Goal: Information Seeking & Learning: Understand process/instructions

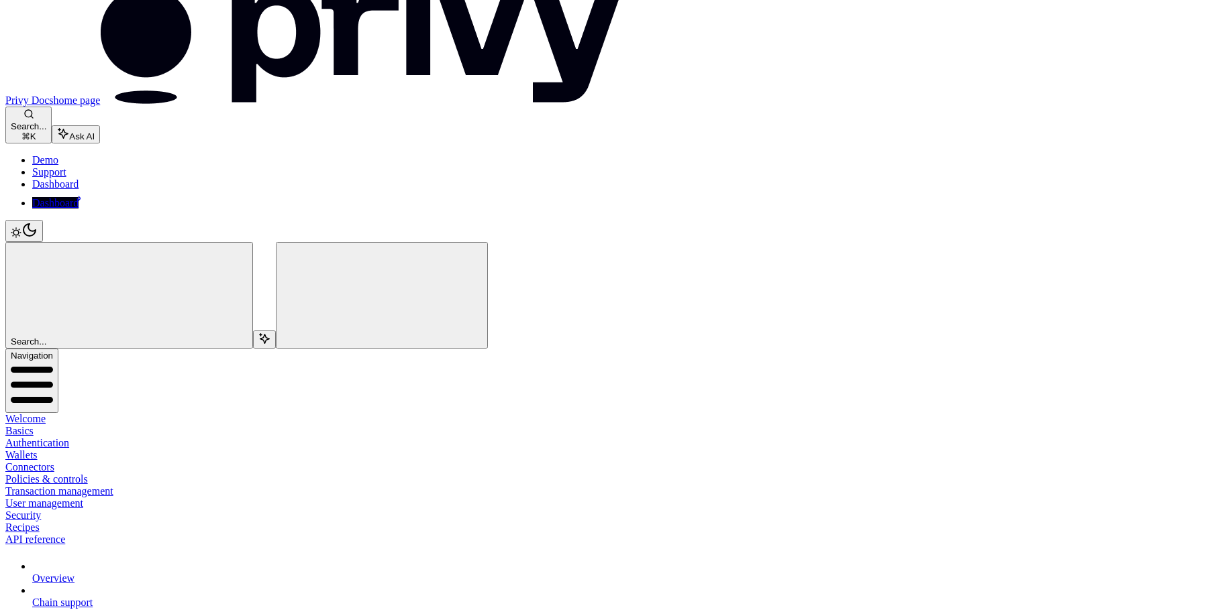
scroll to position [15, 0]
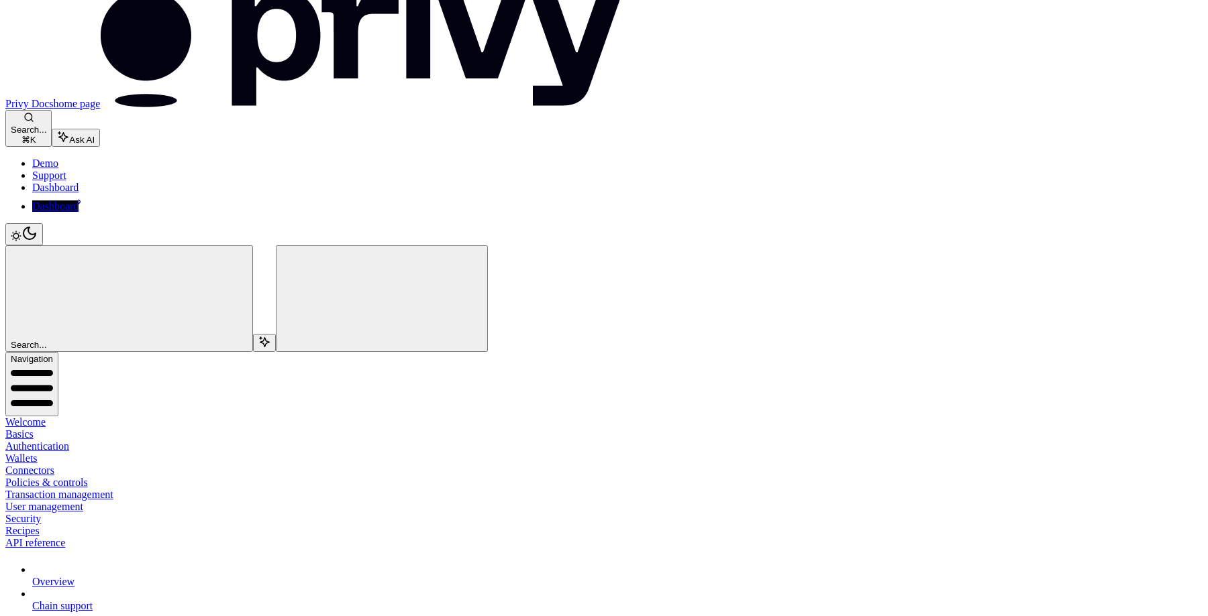
type textarea "*"
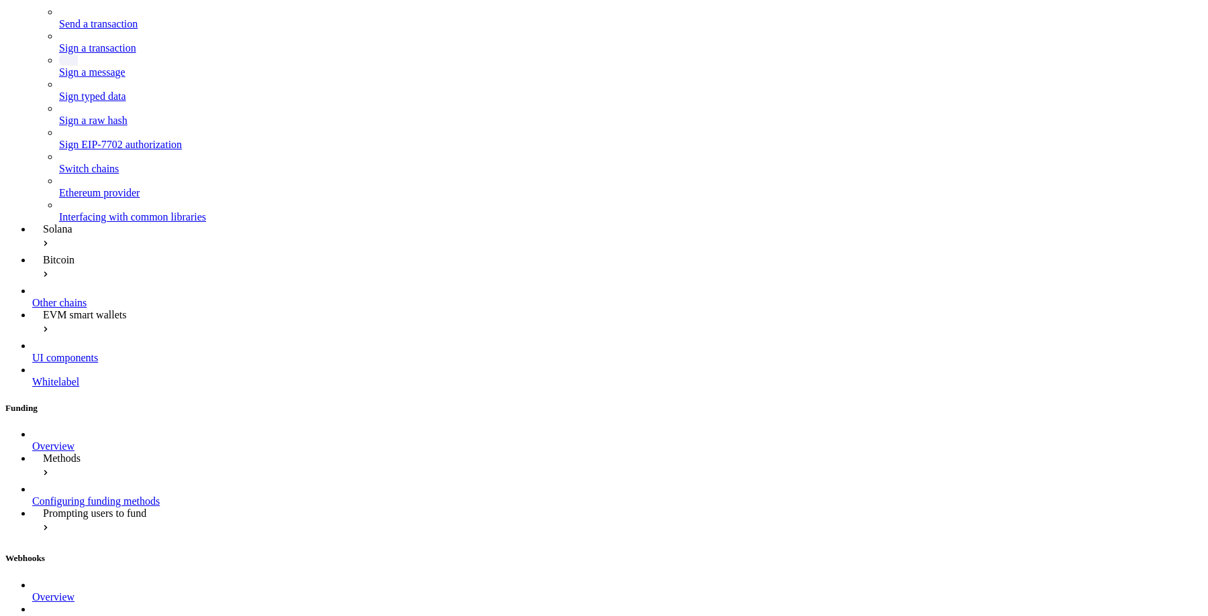
scroll to position [991, 0]
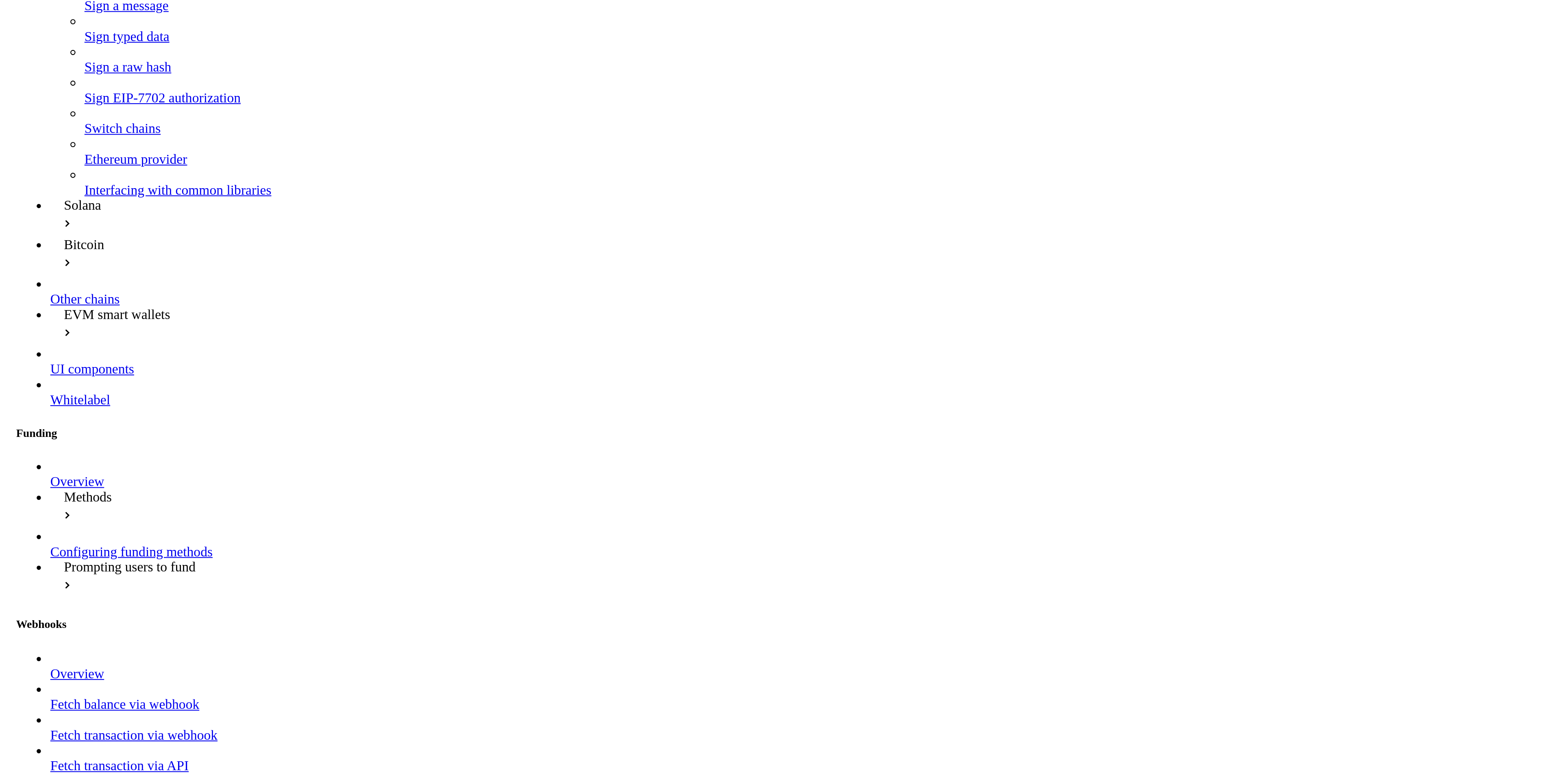
scroll to position [239, 0]
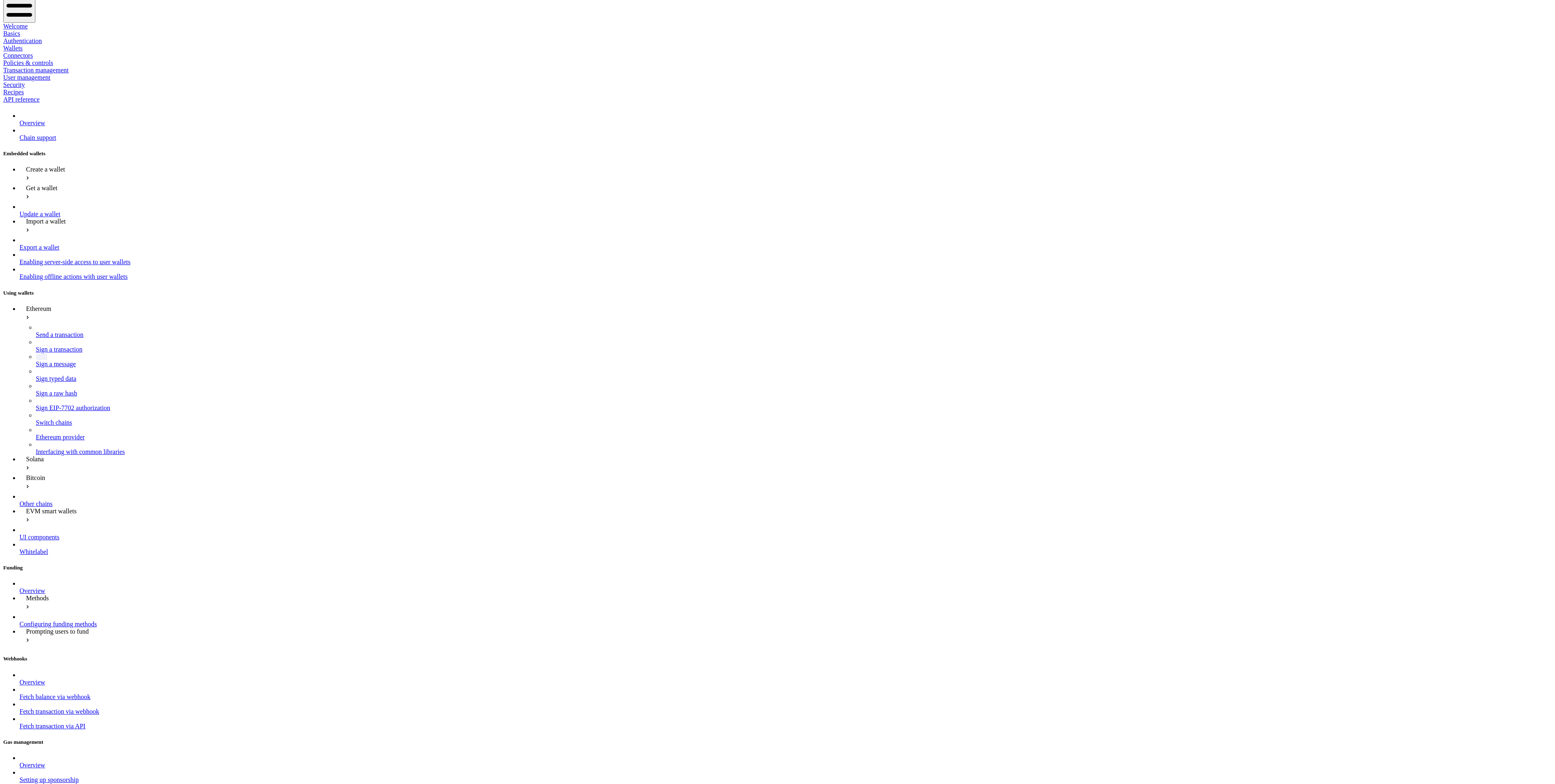
click at [530, 373] on div "Sign typed data" at bounding box center [794, 379] width 1516 height 7
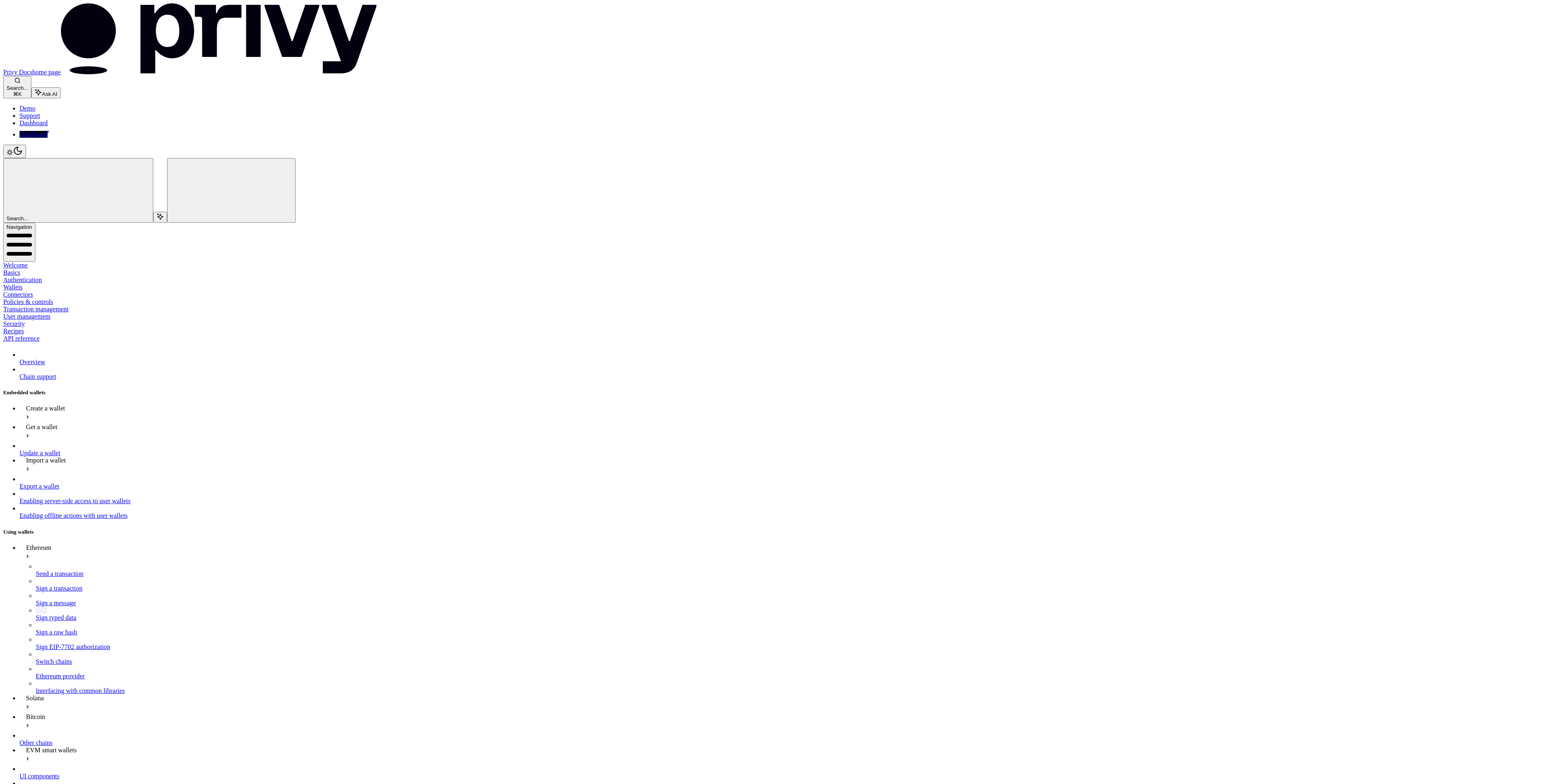
type textarea "*"
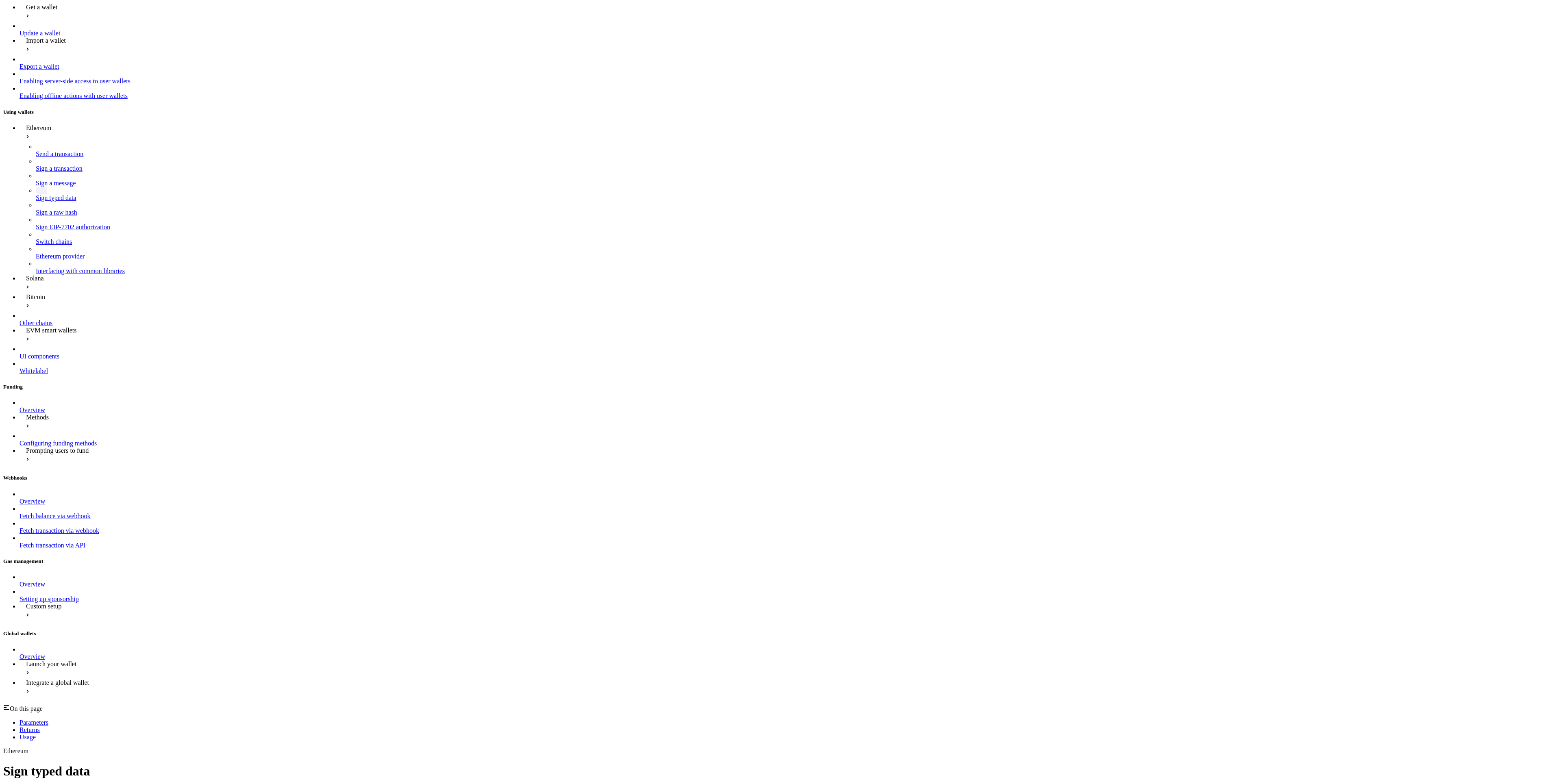
scroll to position [433, 0]
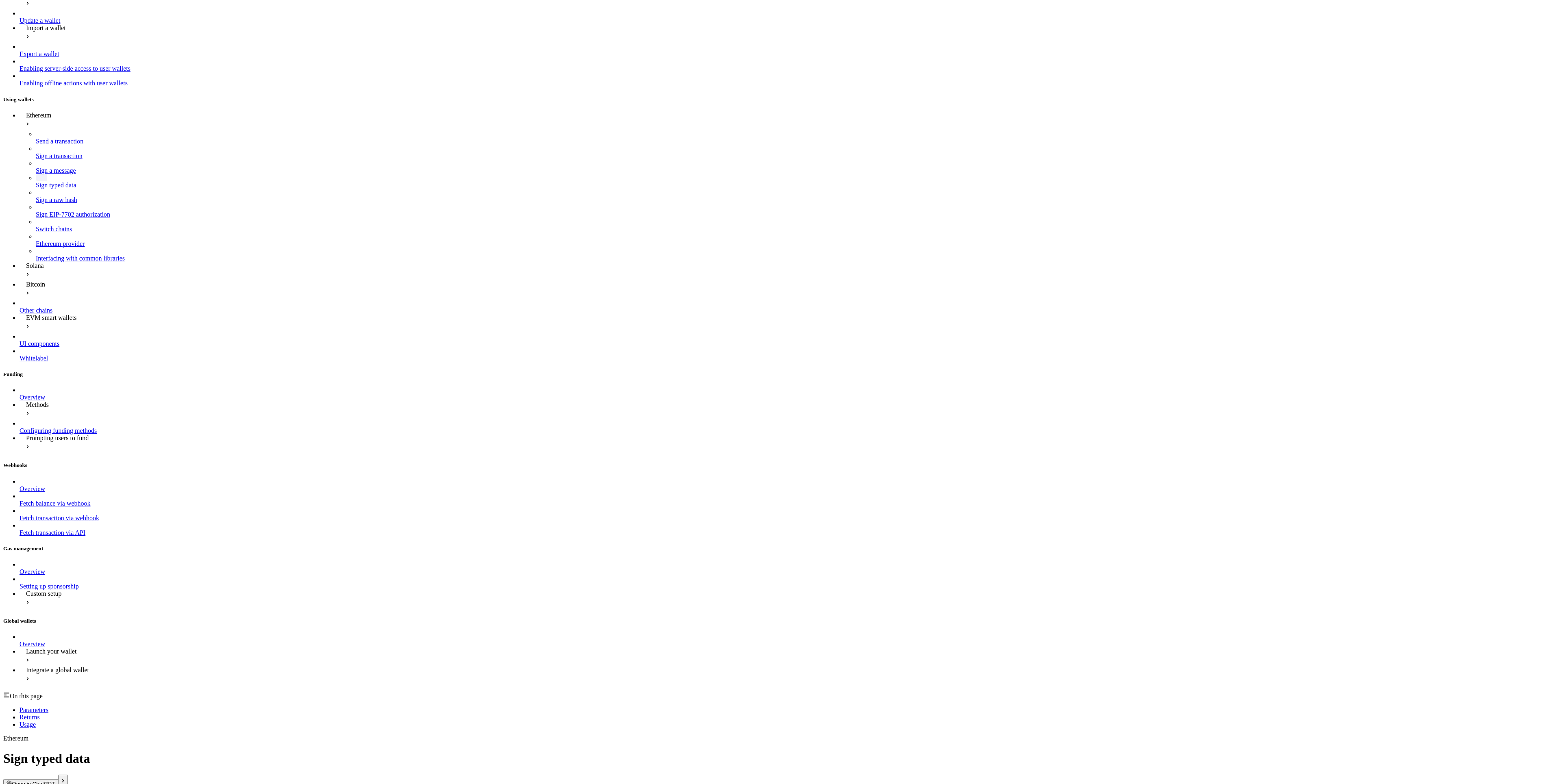
drag, startPoint x: 647, startPoint y: 311, endPoint x: 637, endPoint y: 708, distance: 397.1
copy code "{ "method": "eth_signTypedData_v4", "params": { "typed_data": { "types": { "EIP…"
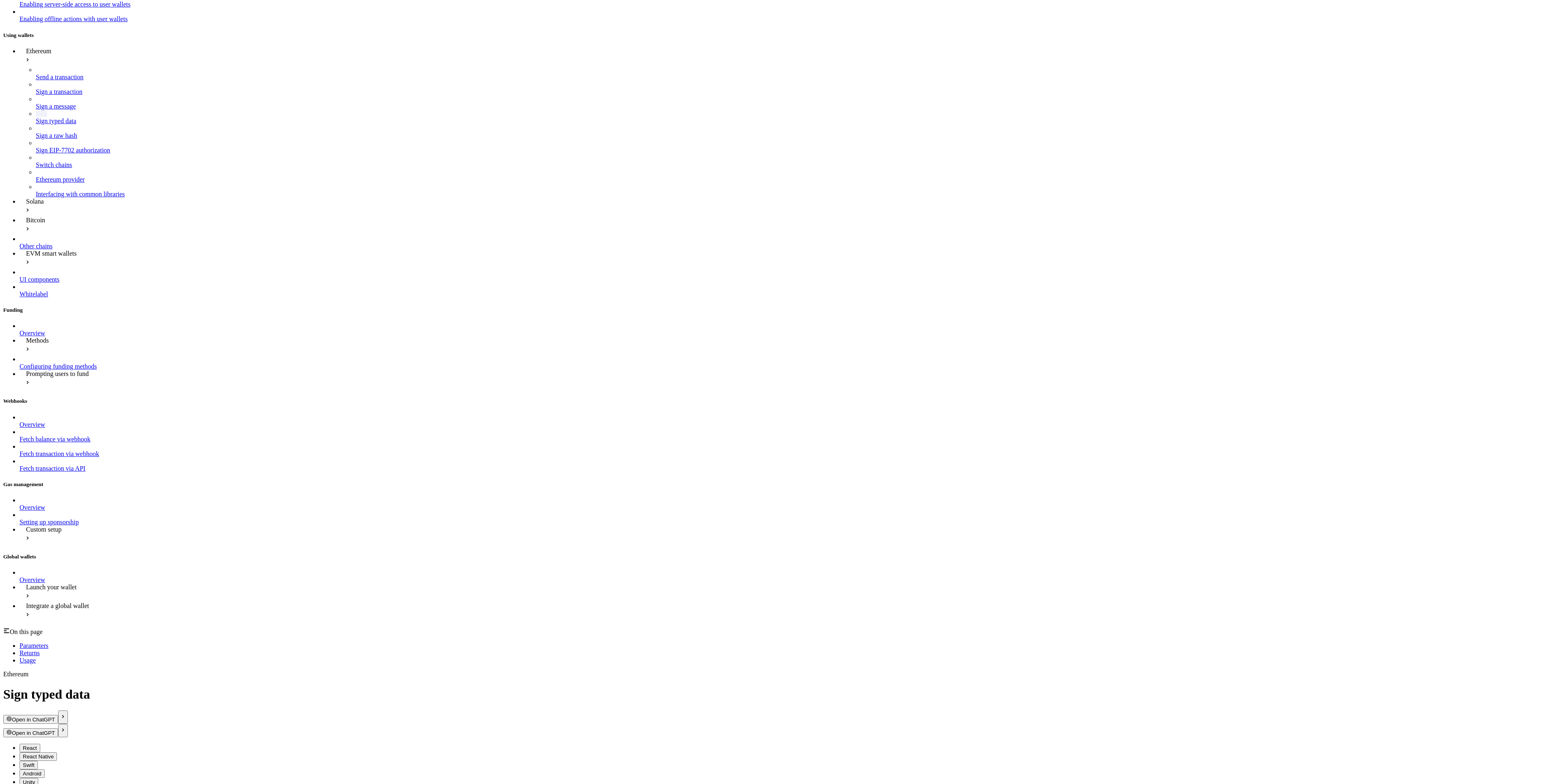
scroll to position [505, 0]
click at [731, 373] on div "On this page Parameters Returns Usage" at bounding box center [777, 638] width 1548 height 36
click at [538, 102] on div "Sign a message" at bounding box center [794, 99] width 1516 height 7
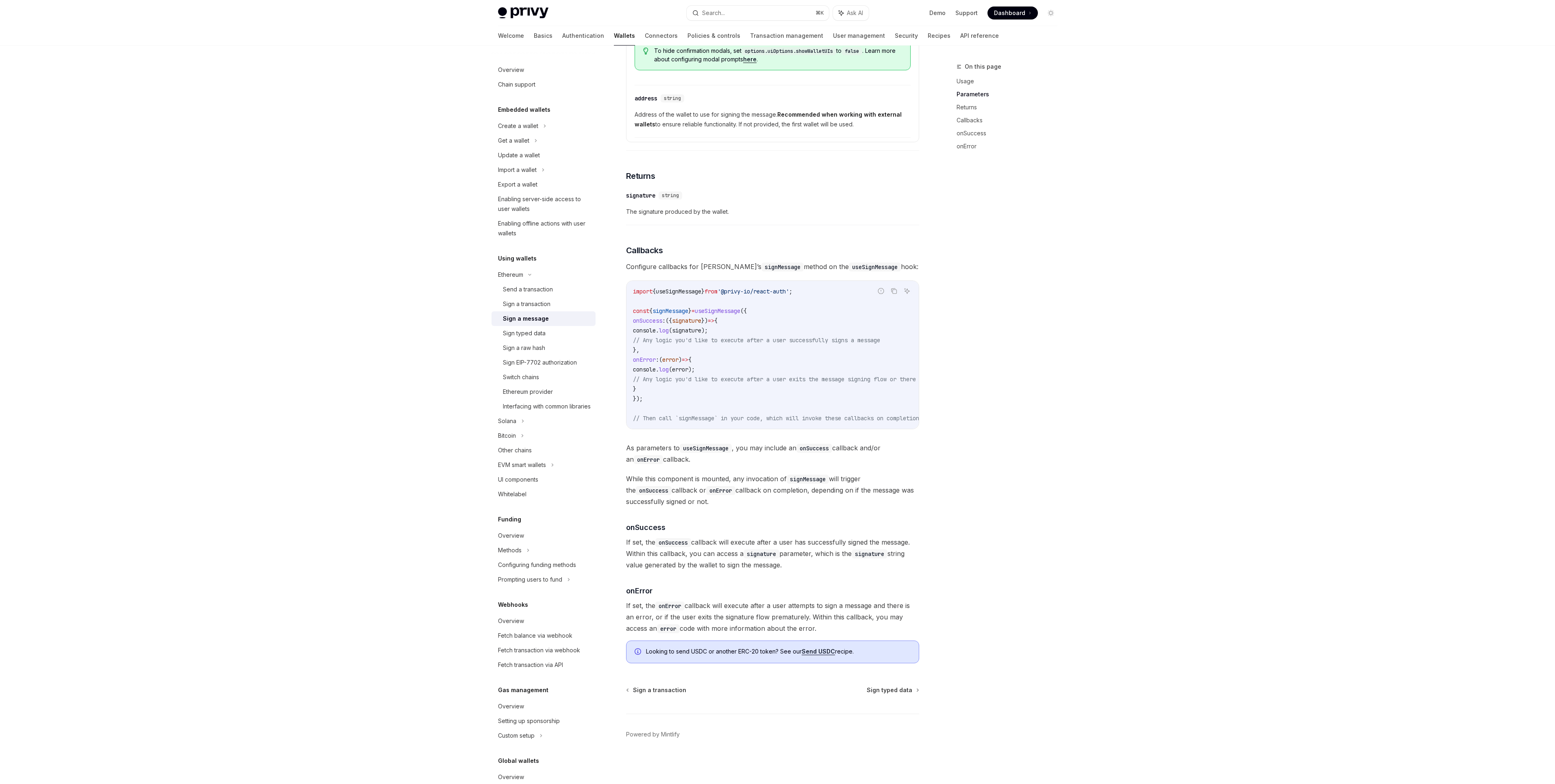
scroll to position [523, 0]
click at [524, 374] on div "Switch chains" at bounding box center [521, 377] width 36 height 10
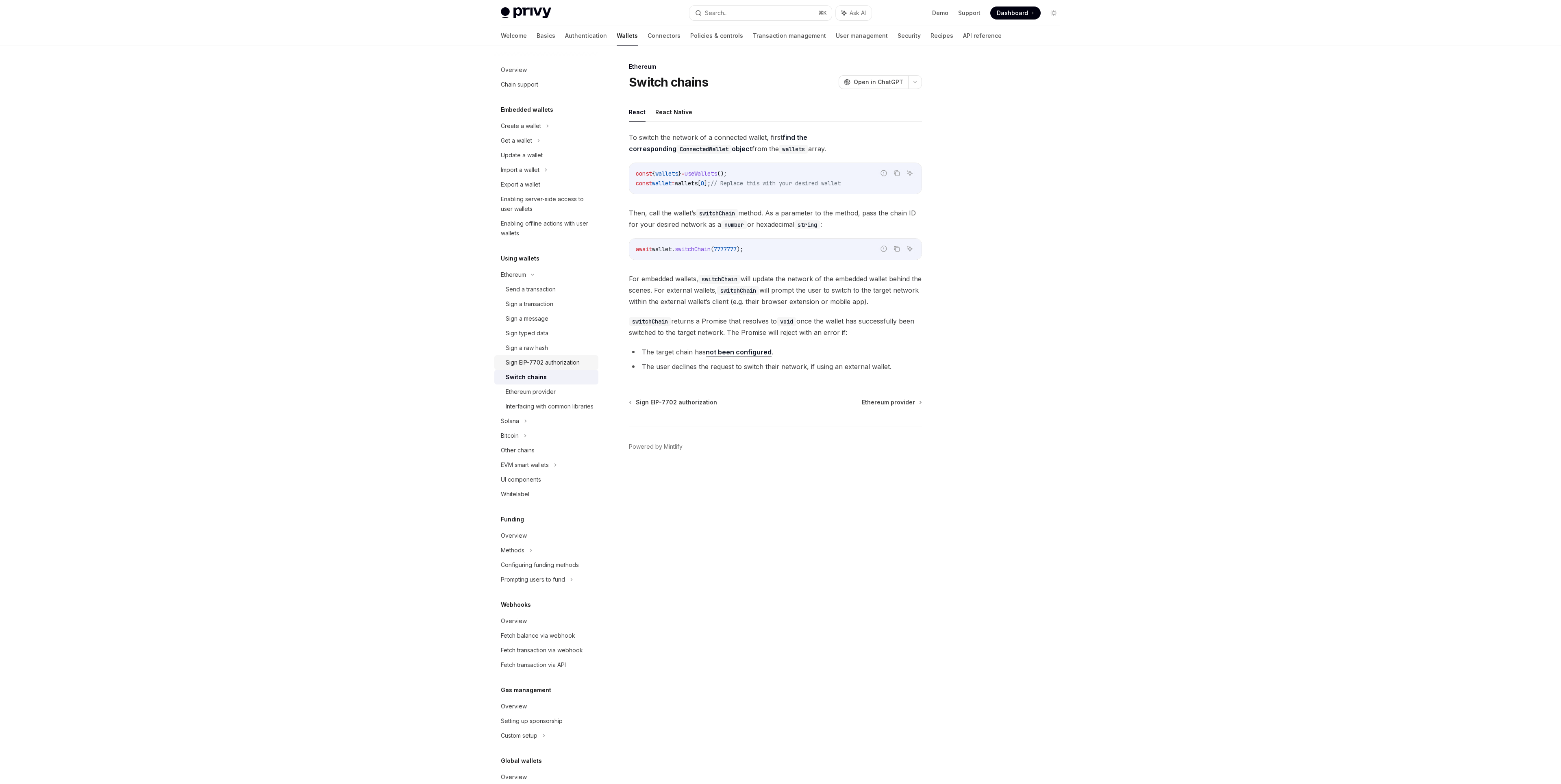
click at [524, 365] on div "Sign EIP-7702 authorization" at bounding box center [543, 362] width 74 height 10
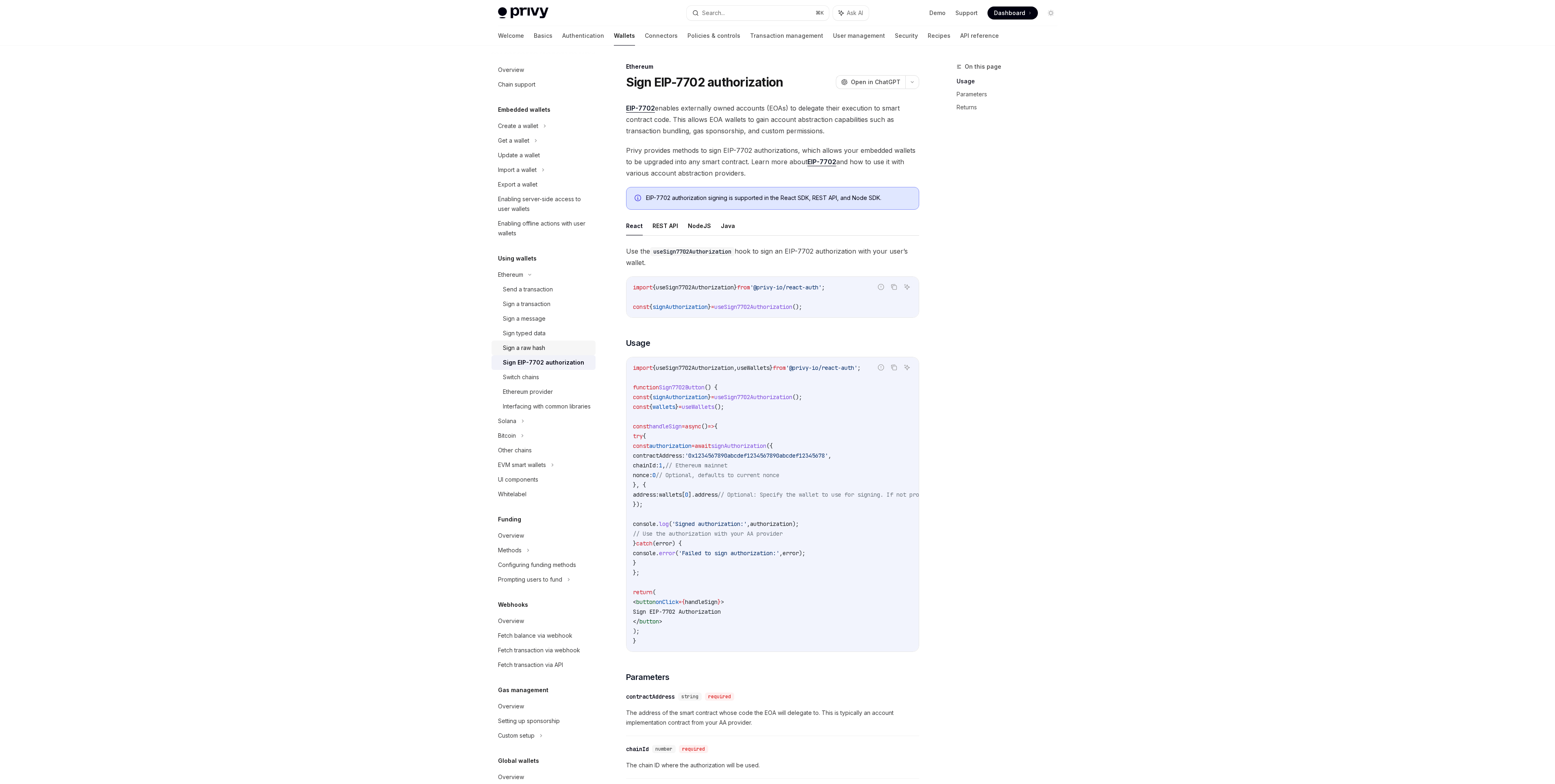
click at [524, 341] on link "Sign a raw hash" at bounding box center [544, 348] width 104 height 15
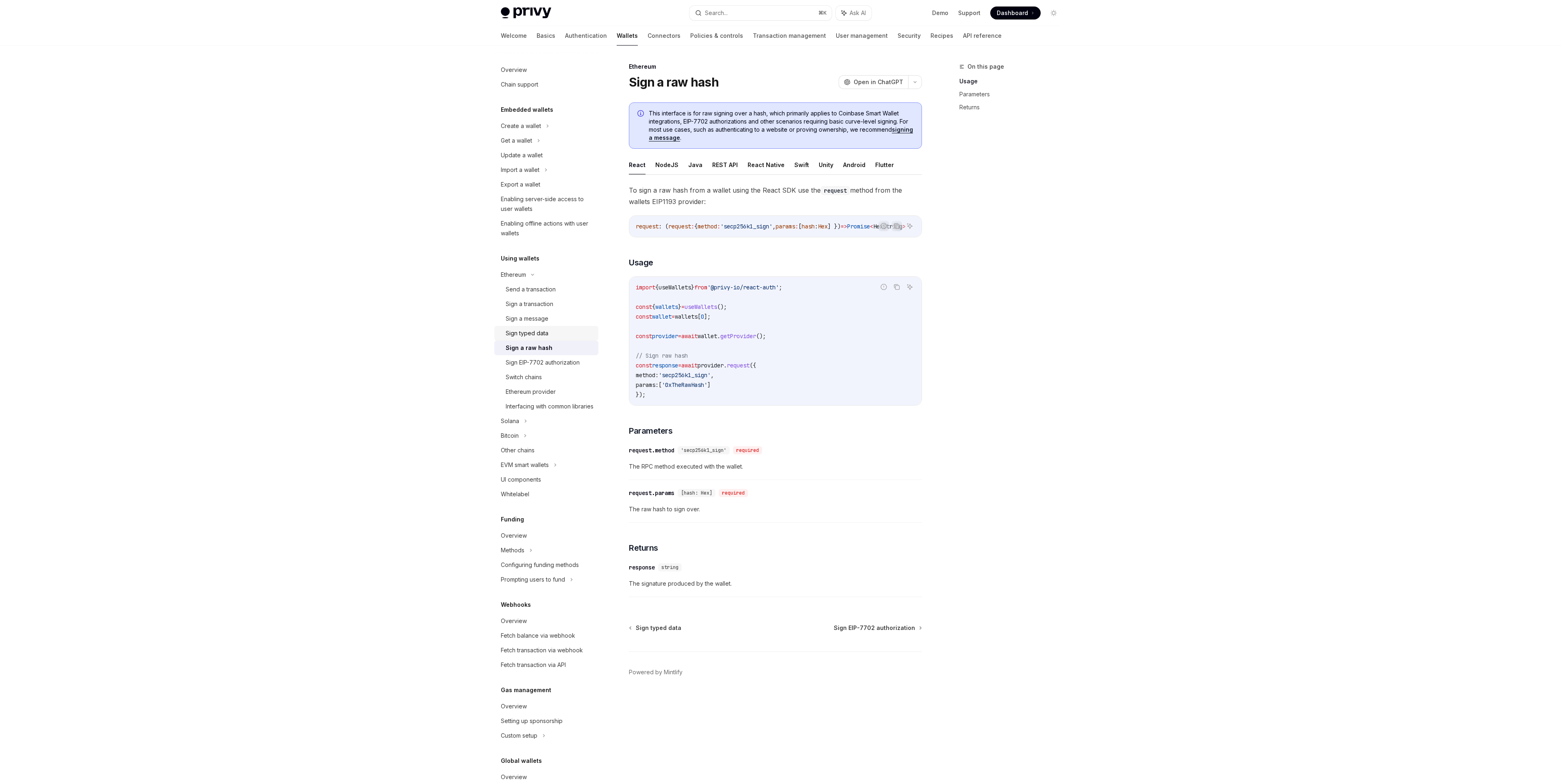
click at [524, 332] on div "Sign typed data" at bounding box center [527, 333] width 42 height 10
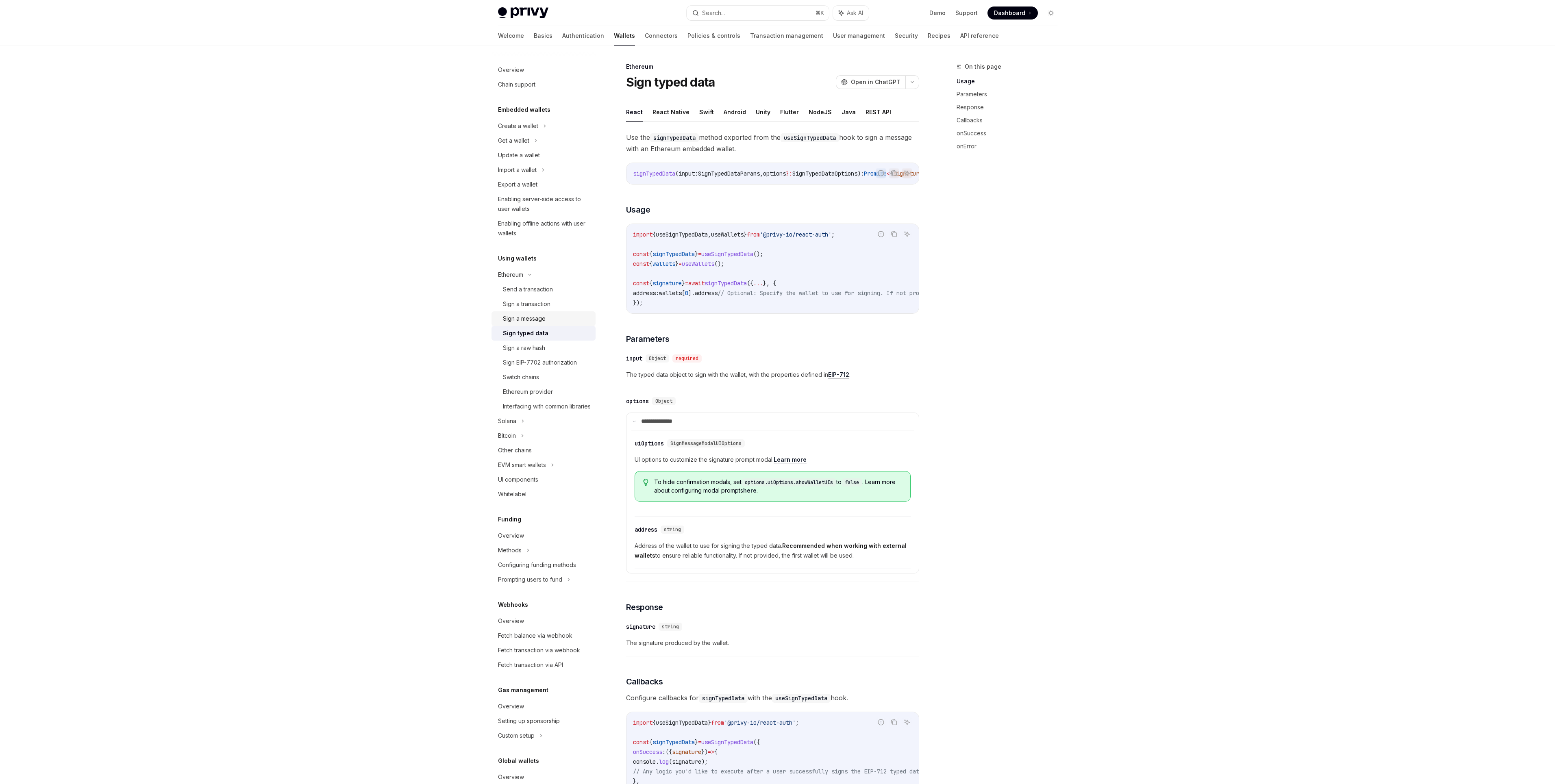
click at [525, 319] on div "Sign a message" at bounding box center [524, 319] width 42 height 10
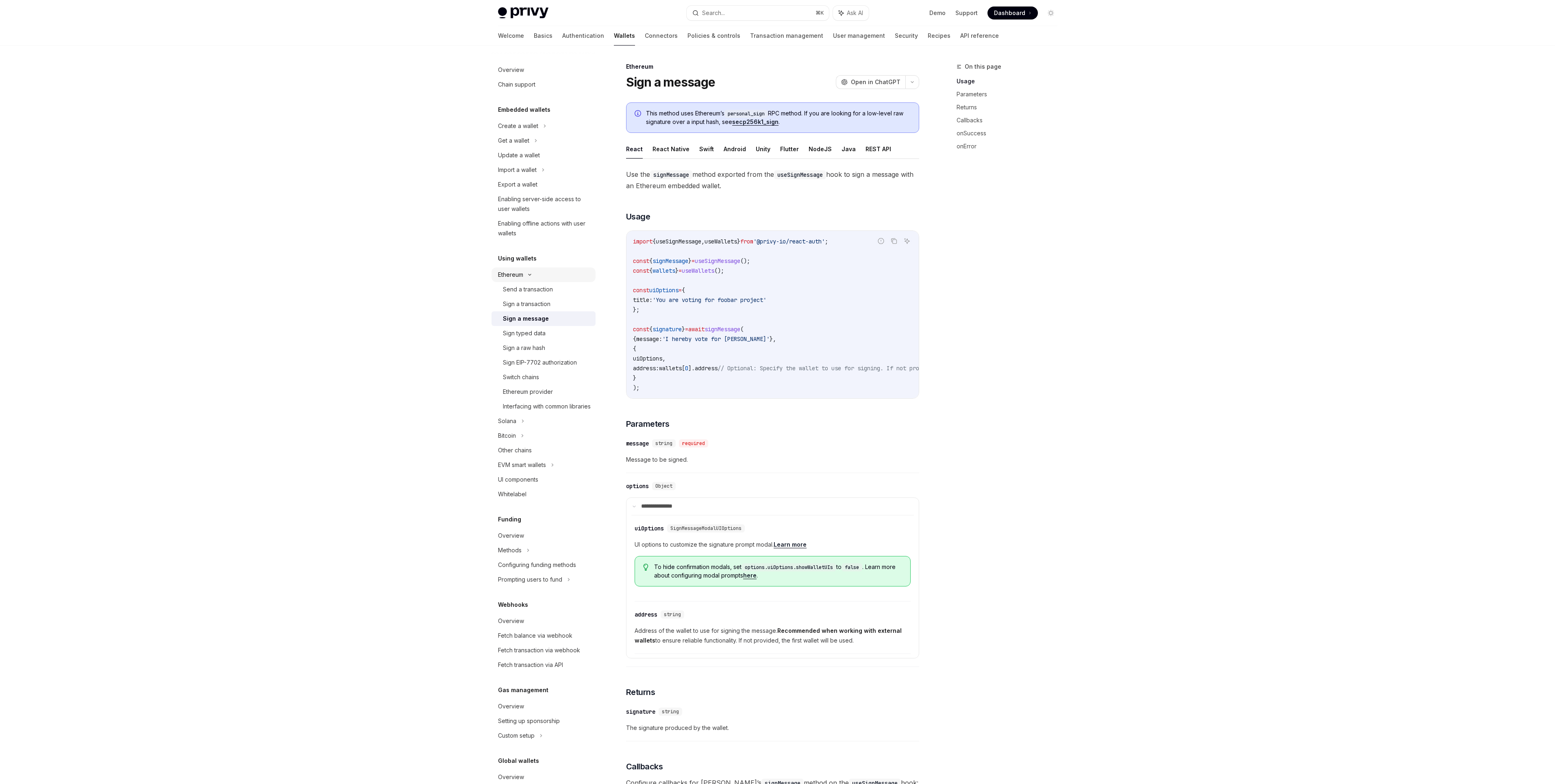
click at [527, 274] on icon at bounding box center [530, 274] width 10 height 3
click at [524, 288] on div "Solana" at bounding box center [544, 290] width 104 height 15
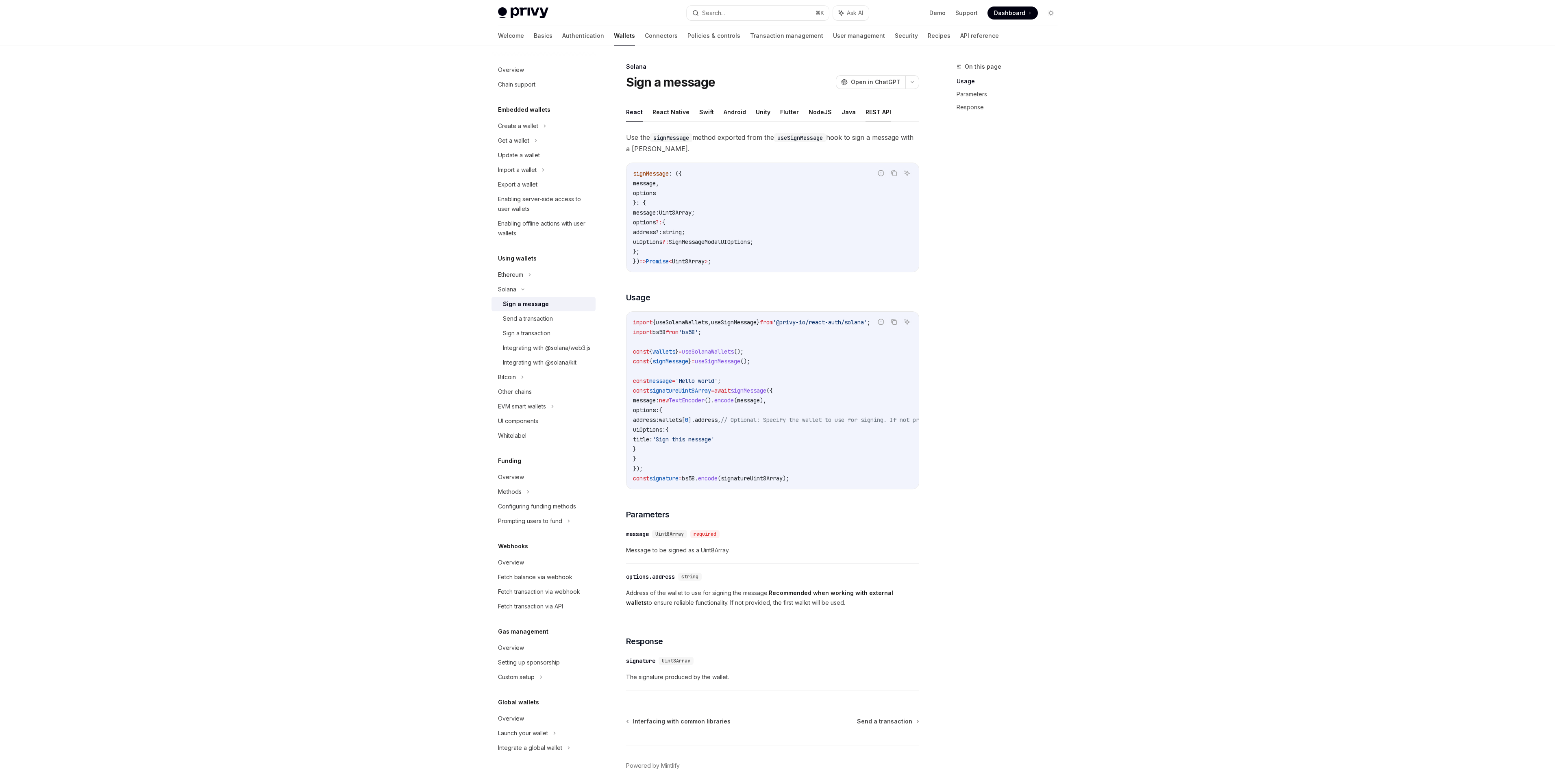
click at [868, 115] on button "REST API" at bounding box center [878, 112] width 25 height 19
type textarea "*"
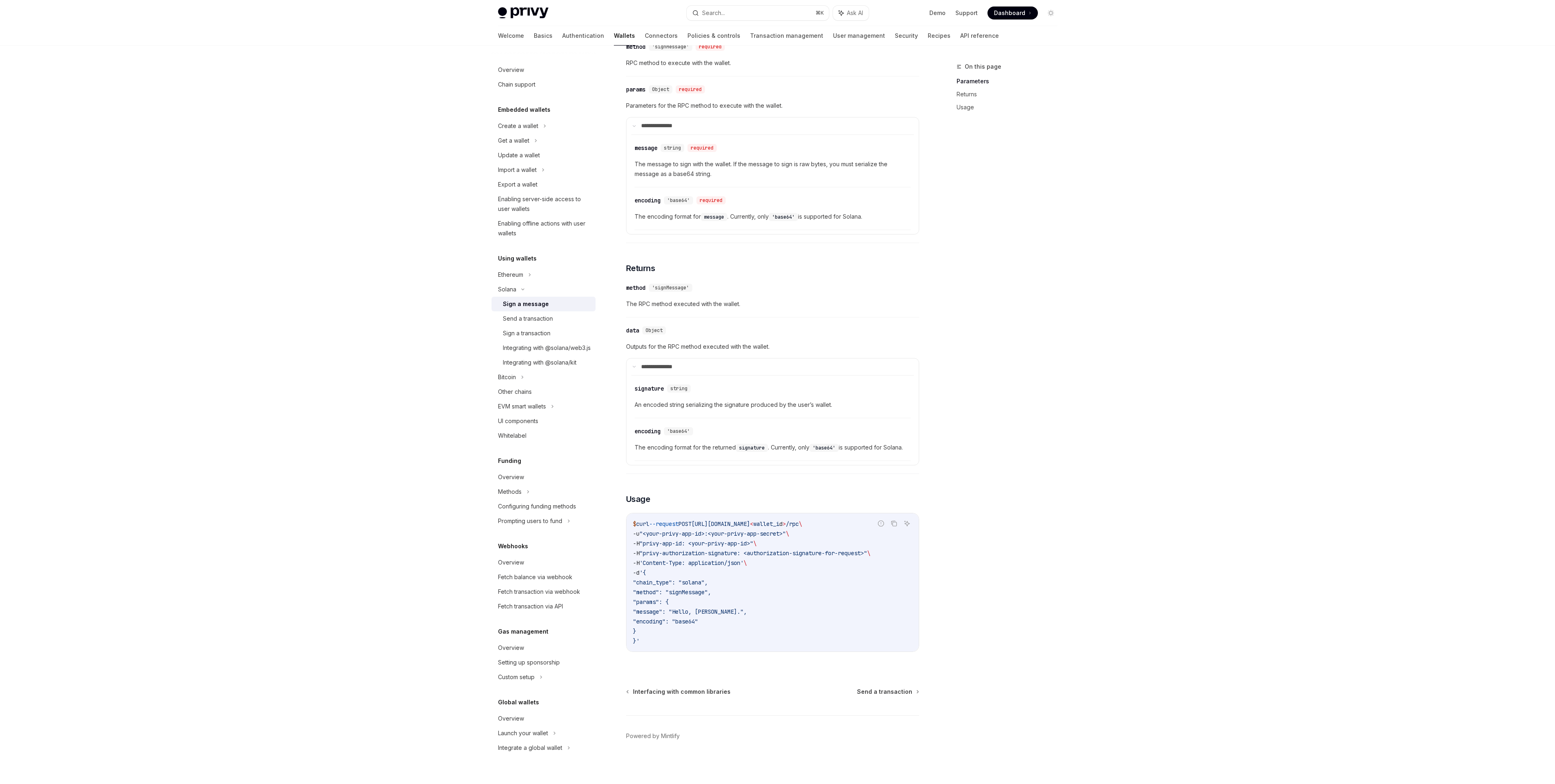
scroll to position [173, 0]
drag, startPoint x: 712, startPoint y: 579, endPoint x: 641, endPoint y: 578, distance: 71.0
click at [641, 577] on span ""chain_type": "solana"," at bounding box center [670, 581] width 75 height 7
copy span ""chain_type": "solana"
click at [714, 576] on code "$ curl --request POST https://api.privy.io/v1/wallets/ < wallet_i d > /rpc \ -u…" at bounding box center [772, 580] width 279 height 127
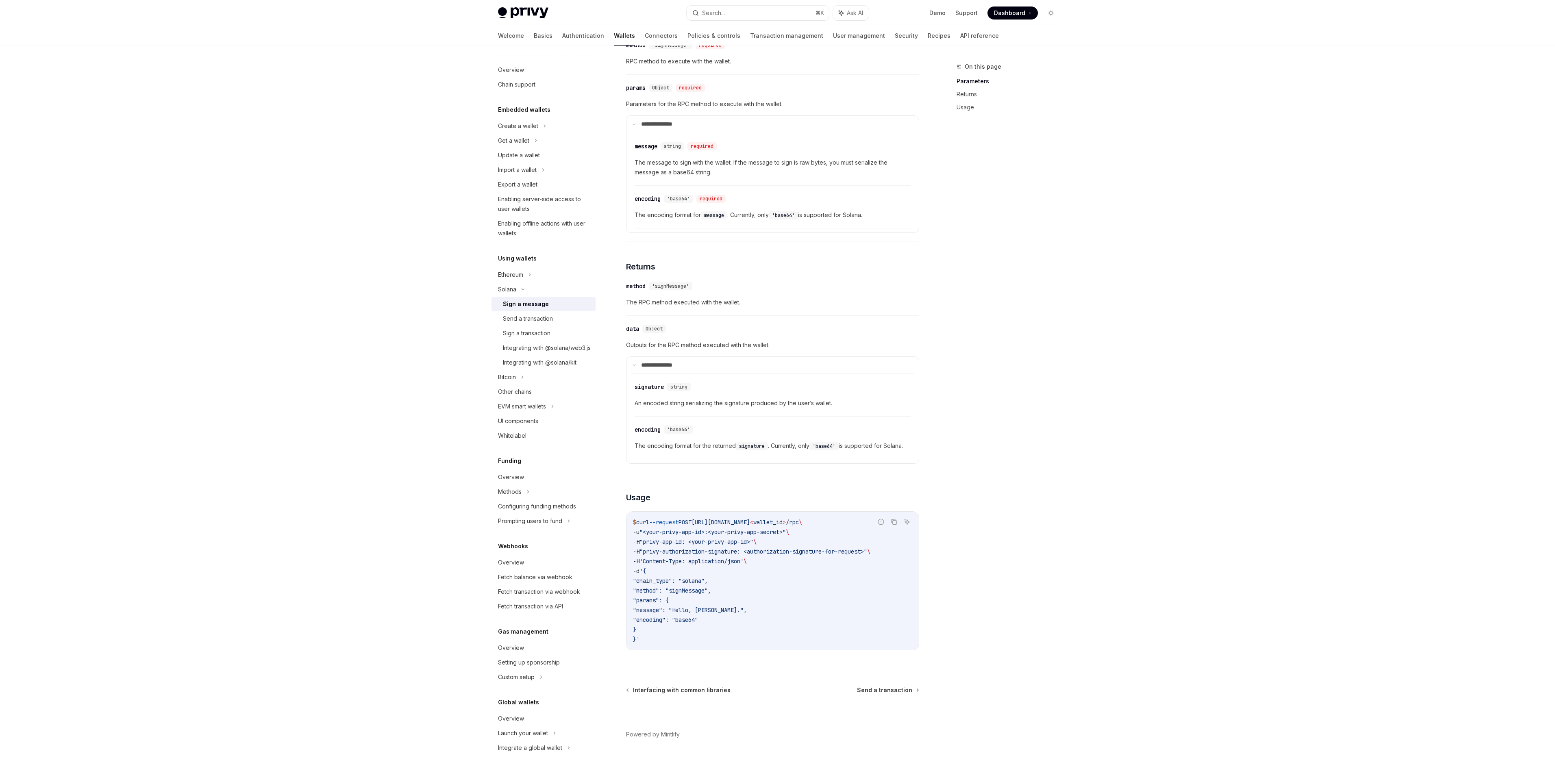
drag, startPoint x: 714, startPoint y: 580, endPoint x: 639, endPoint y: 580, distance: 75.0
click at [639, 581] on span ""chain_type": "solana"," at bounding box center [670, 581] width 75 height 7
copy span ""chain_type": "solana""
click at [680, 629] on code "$ curl --request POST https://api.privy.io/v1/wallets/ < wallet_i d > /rpc \ -u…" at bounding box center [772, 580] width 279 height 127
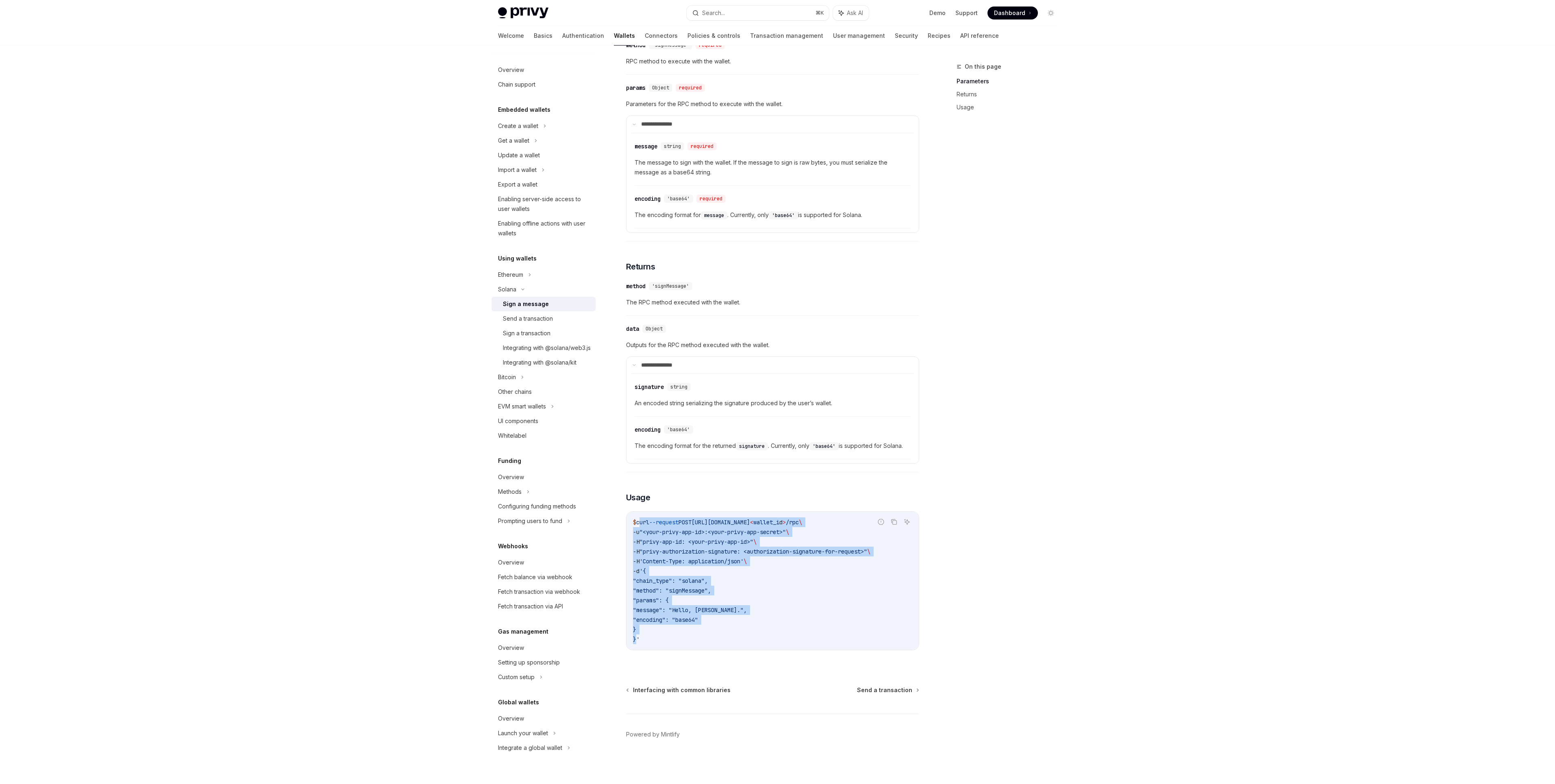
drag, startPoint x: 637, startPoint y: 639, endPoint x: 640, endPoint y: 522, distance: 117.0
click at [640, 522] on code "$ curl --request POST https://api.privy.io/v1/wallets/ < wallet_i d > /rpc \ -u…" at bounding box center [772, 580] width 279 height 127
copy code "curl --request POST https://api.privy.io/v1/wallets/ < wallet_i d > /rpc \ -u "…"
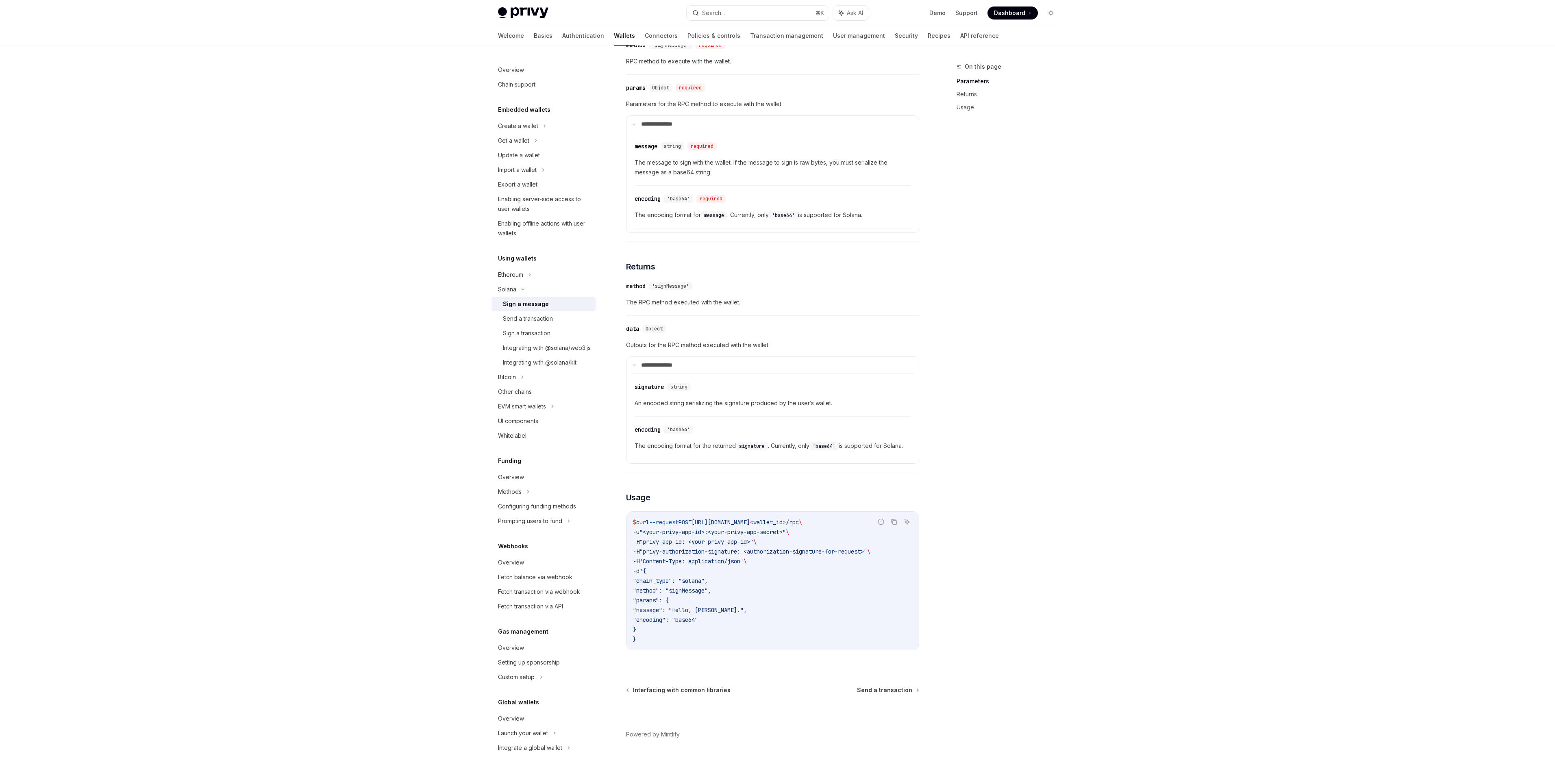
click at [692, 647] on div "$ curl --request POST https://api.privy.io/v1/wallets/ < wallet_i d > /rpc \ -u…" at bounding box center [773, 581] width 292 height 138
drag, startPoint x: 643, startPoint y: 630, endPoint x: 644, endPoint y: 573, distance: 57.0
click at [644, 572] on code "$ curl --request POST https://api.privy.io/v1/wallets/ < wallet_i d > /rpc \ -u…" at bounding box center [772, 580] width 279 height 127
copy code "'{ "chain_type": "solana", "method": "signMessage", "params": { "message": "Hel…"
